Goal: Use online tool/utility: Utilize a website feature to perform a specific function

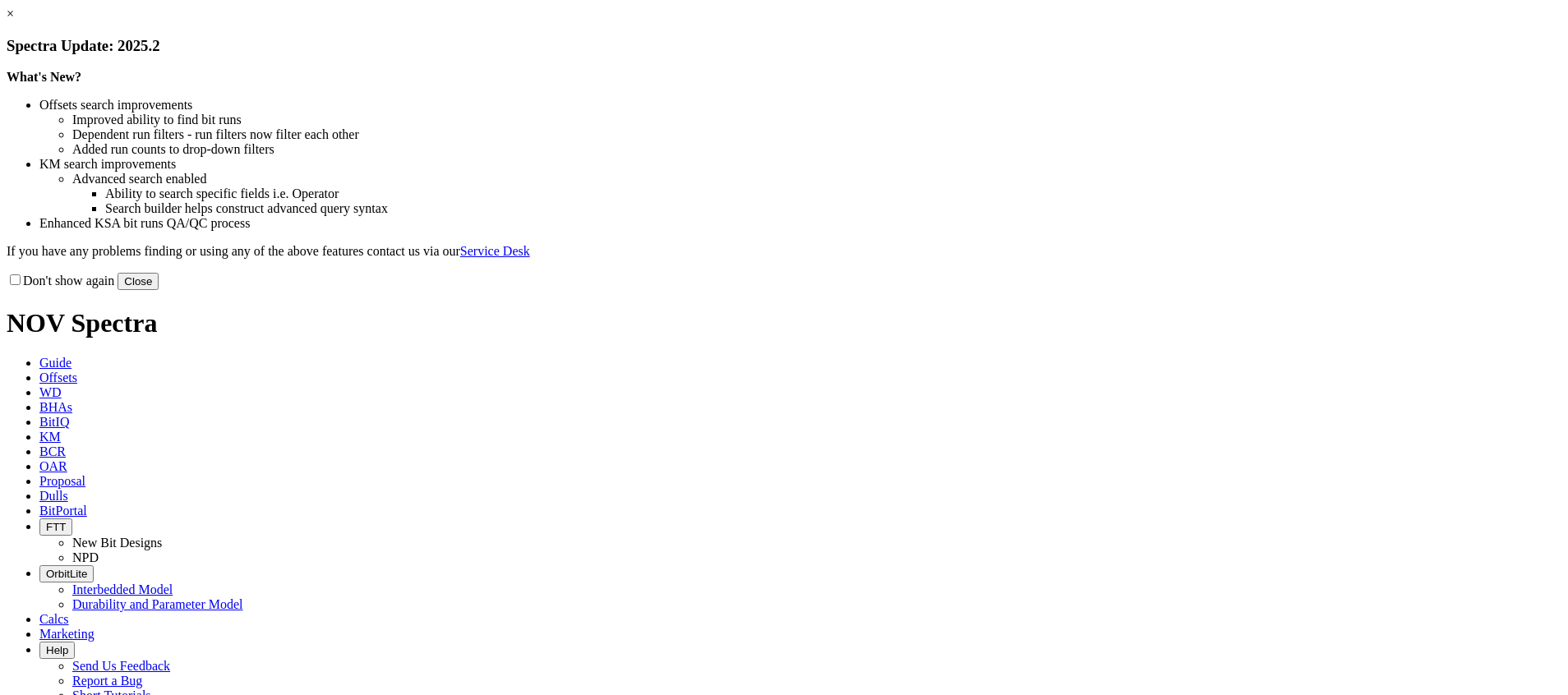
click at [159, 290] on button "Close" at bounding box center [138, 282] width 41 height 17
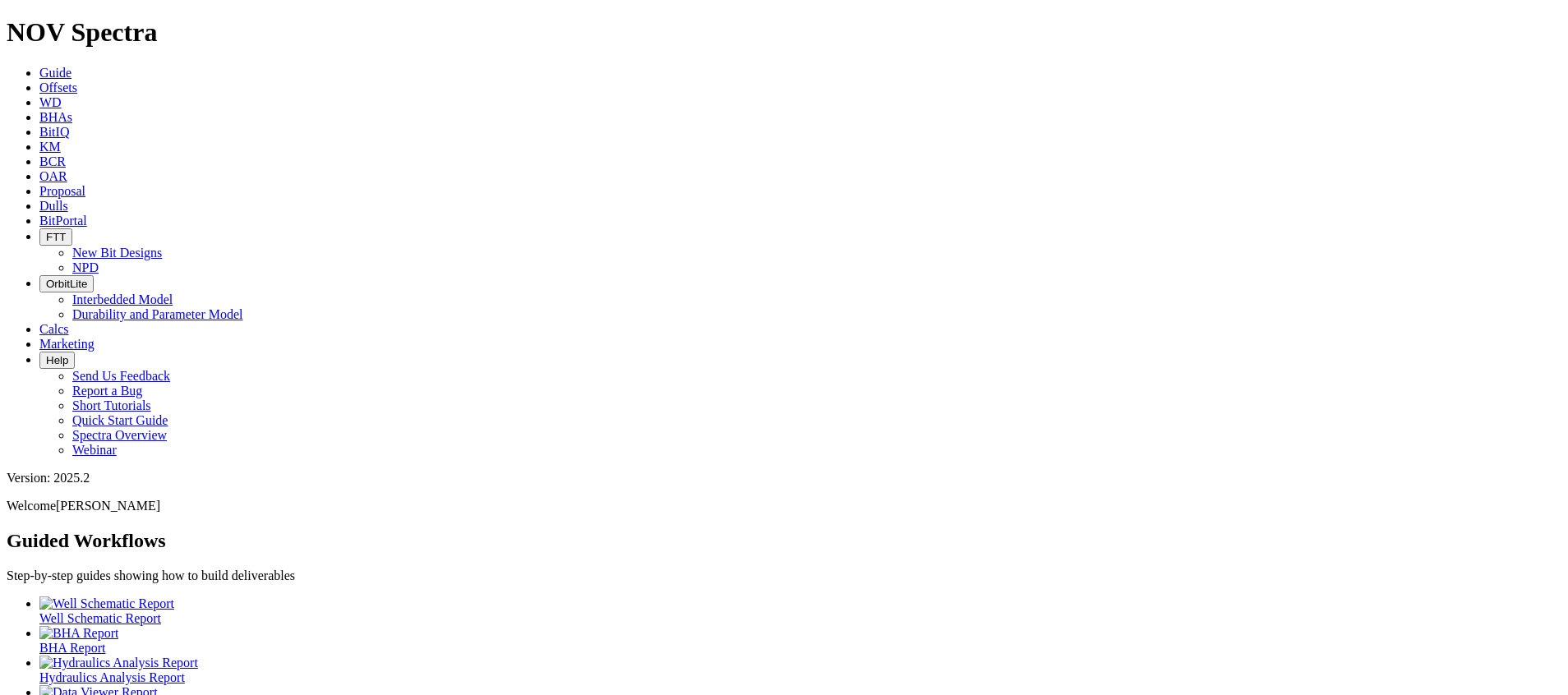
click at [69, 125] on span "BitIQ" at bounding box center [54, 132] width 30 height 14
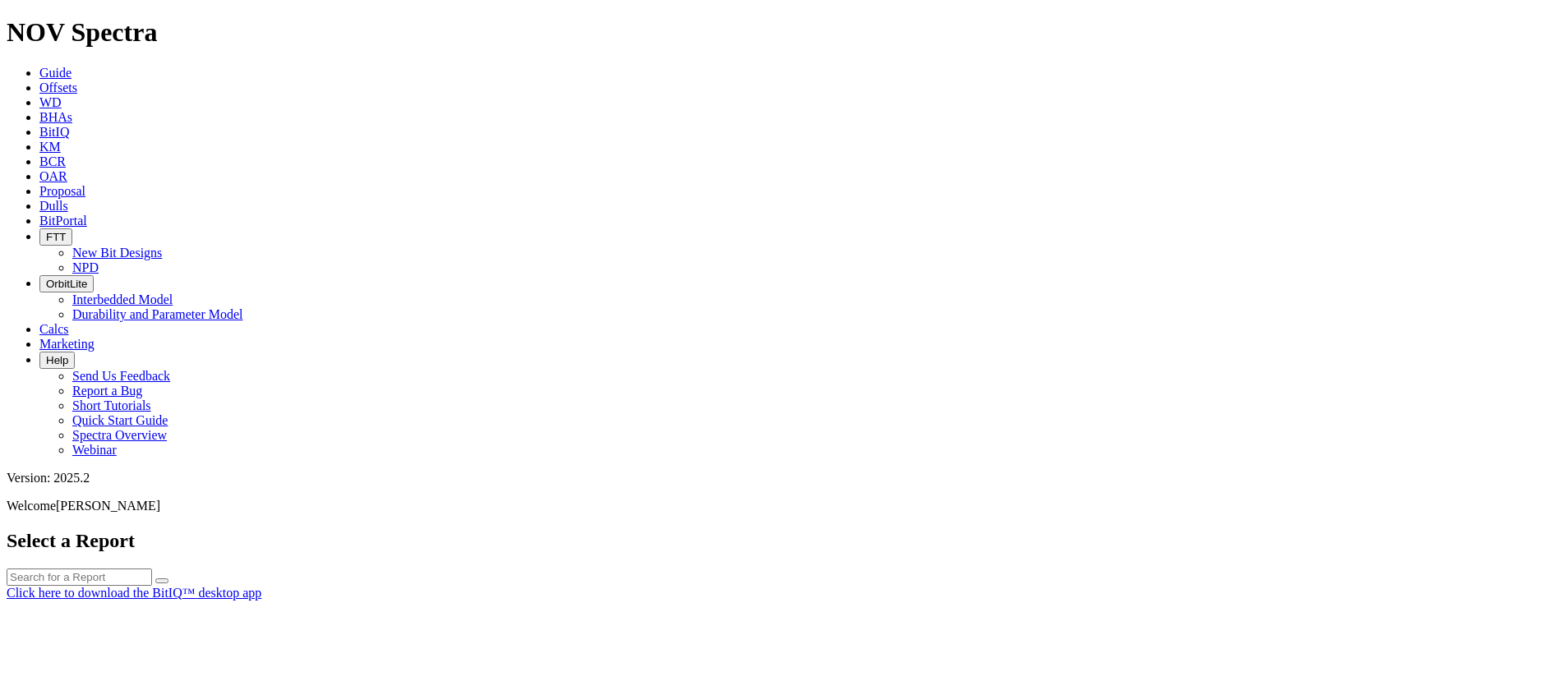
click at [696, 600] on div at bounding box center [784, 600] width 1554 height 0
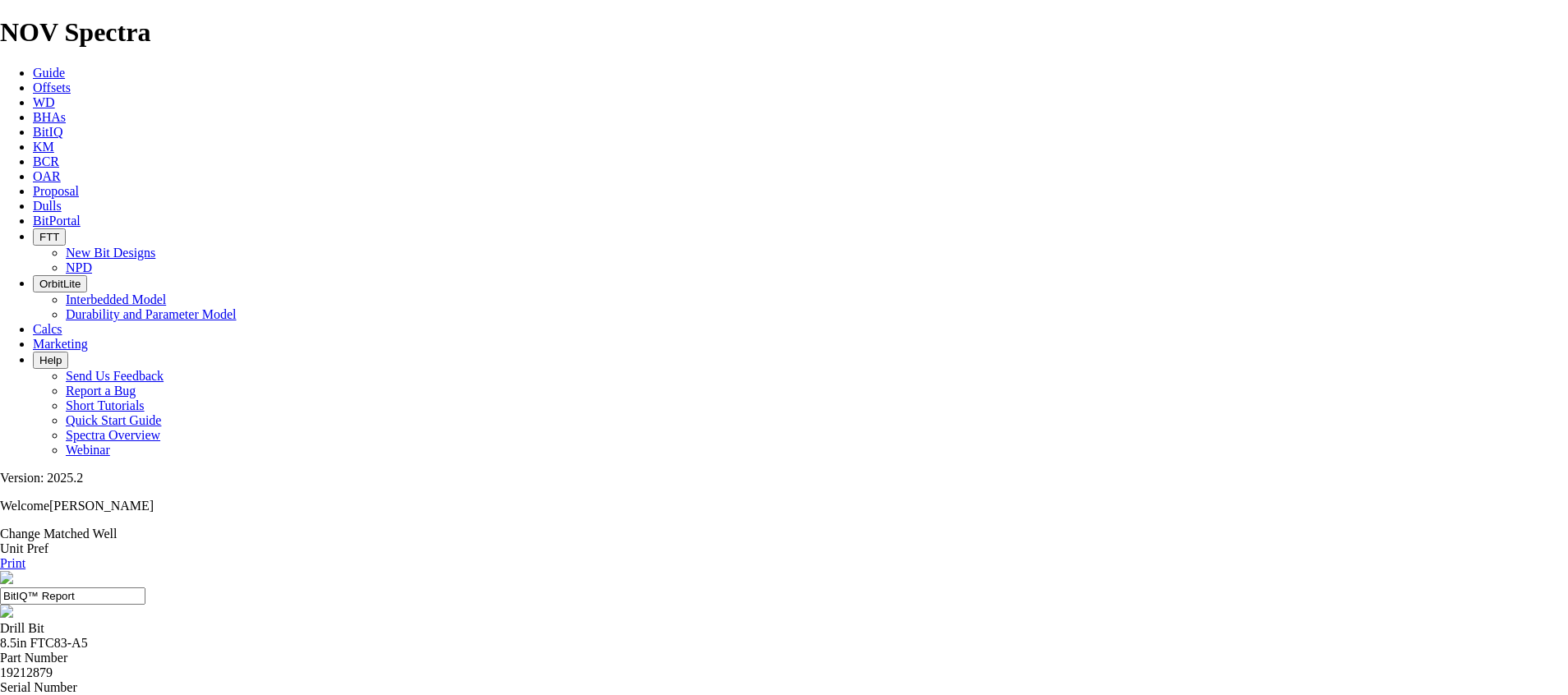
click at [117, 527] on link "Change Matched Well" at bounding box center [58, 534] width 117 height 14
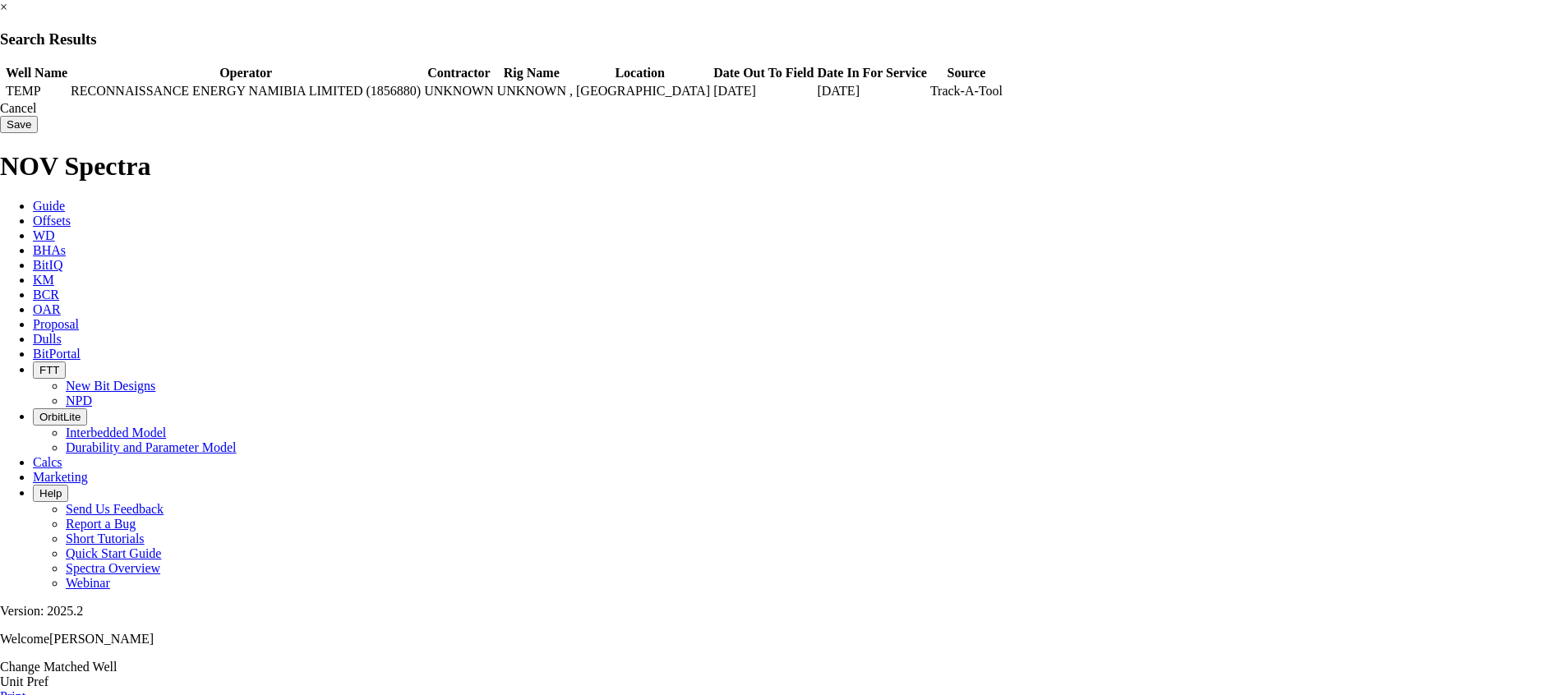
click at [68, 93] on td "TEMP" at bounding box center [37, 91] width 64 height 17
click at [38, 130] on input "Save" at bounding box center [18, 125] width 38 height 17
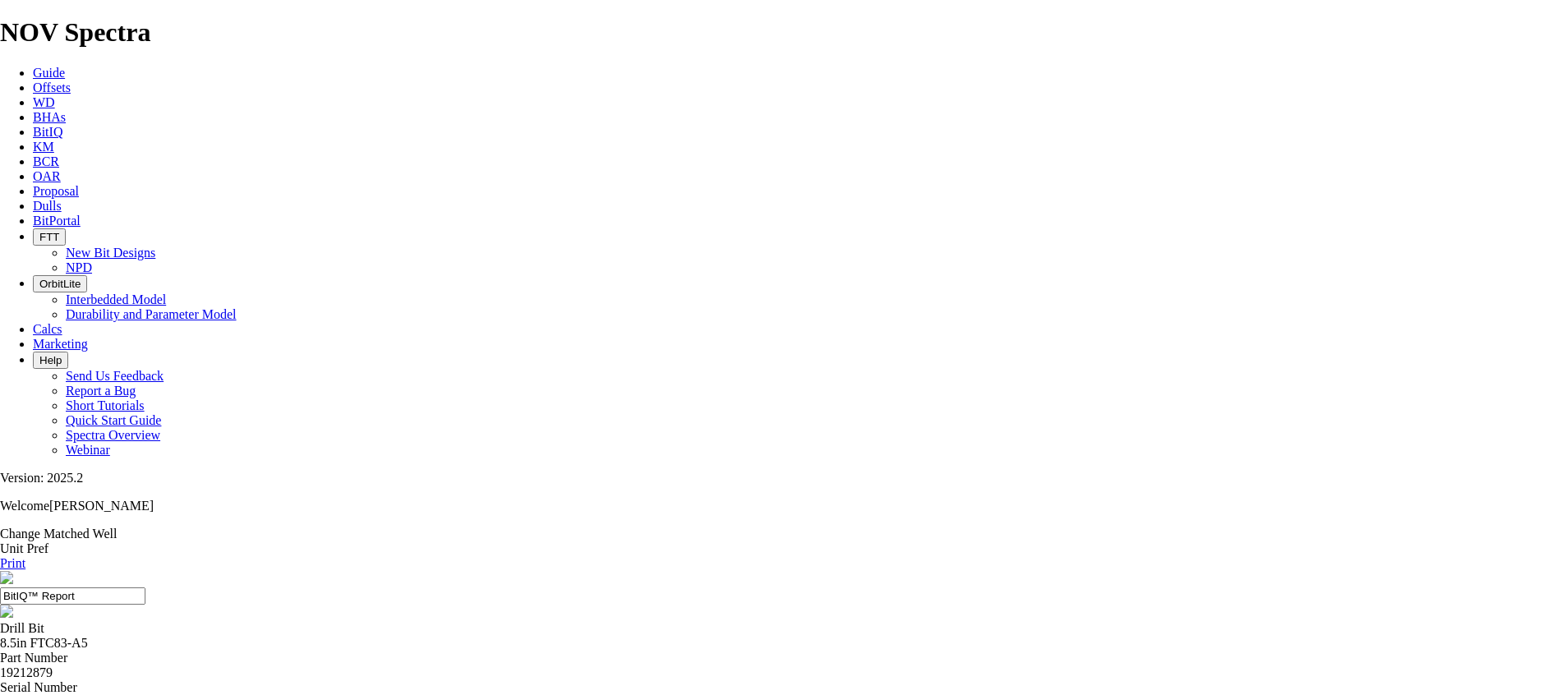
click at [63, 125] on link "BitIQ" at bounding box center [48, 132] width 30 height 14
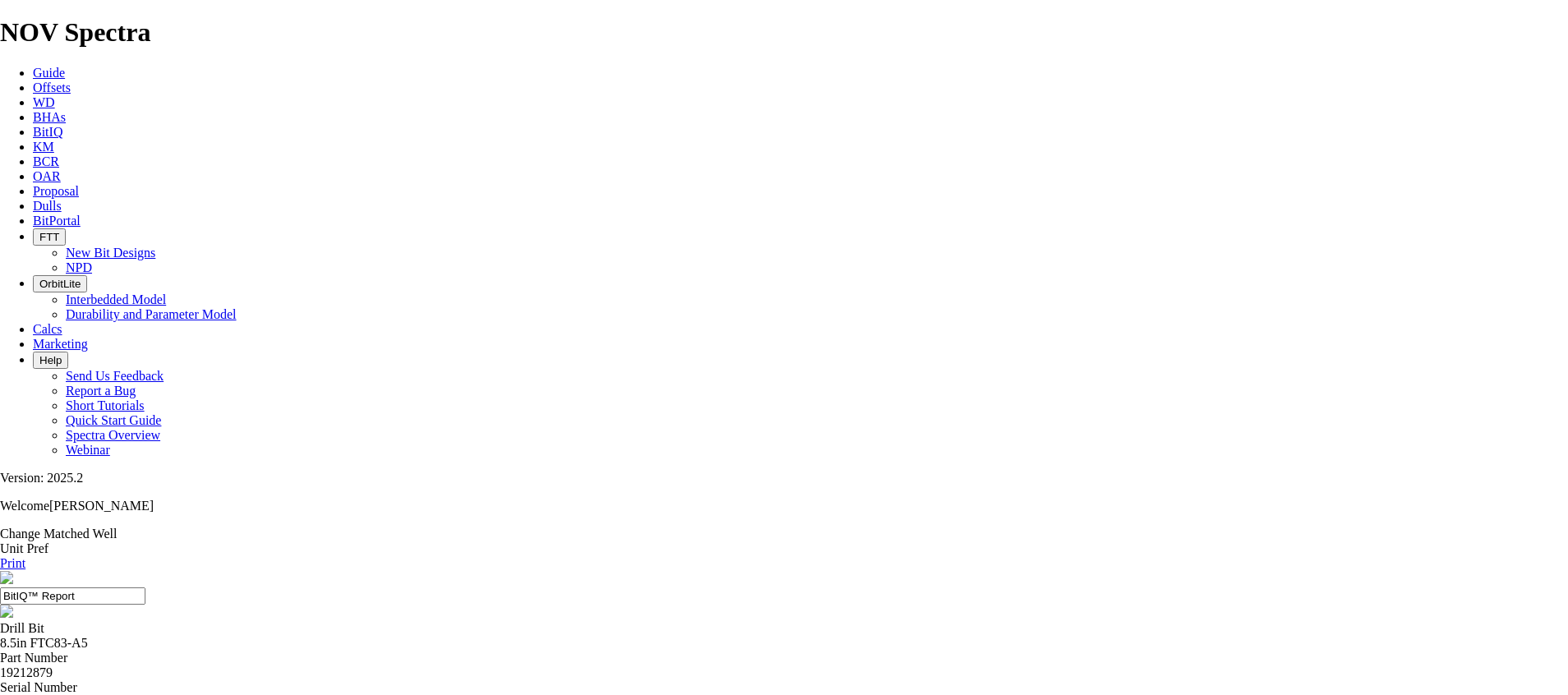
drag, startPoint x: 715, startPoint y: 113, endPoint x: 850, endPoint y: 109, distance: 135.1
click at [146, 587] on input "BitIQ™ Report" at bounding box center [72, 596] width 146 height 17
paste input "8.5'' -BitIQ™ Report _ 1819/7-1 well"
click at [146, 587] on input "8.5'' -BitIQ™ Report _ 1819/7-1 well" at bounding box center [72, 596] width 146 height 17
type input "8.5'' -BitIQ™ Report _ 1819/7-1 well"
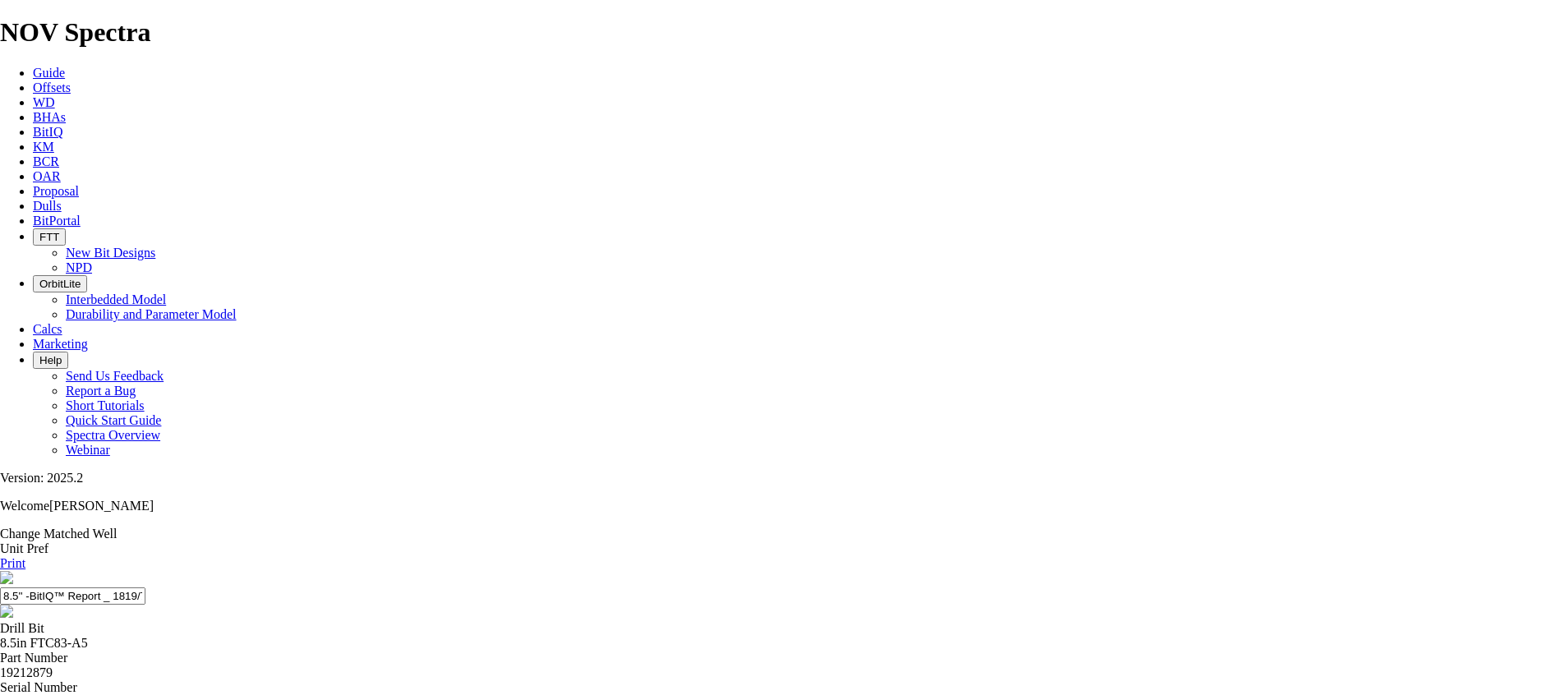
drag, startPoint x: 1529, startPoint y: 114, endPoint x: 1339, endPoint y: 539, distance: 465.5
click at [25, 555] on link "Print" at bounding box center [12, 562] width 25 height 14
